Goal: Find specific page/section: Find specific page/section

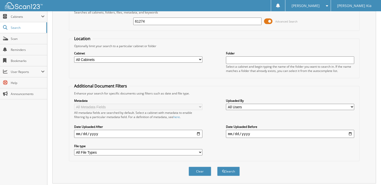
scroll to position [38, 0]
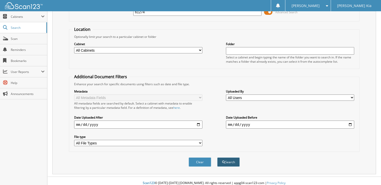
type input "61274"
click at [233, 158] on button "Search" at bounding box center [228, 161] width 23 height 9
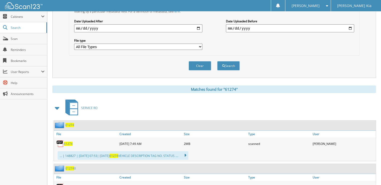
scroll to position [161, 0]
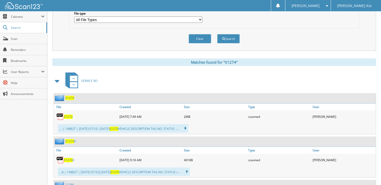
click at [66, 114] on span "61274" at bounding box center [68, 116] width 9 height 4
